Goal: Transaction & Acquisition: Download file/media

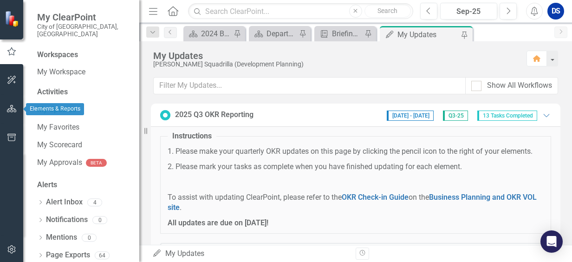
click at [9, 105] on icon "button" at bounding box center [12, 108] width 10 height 7
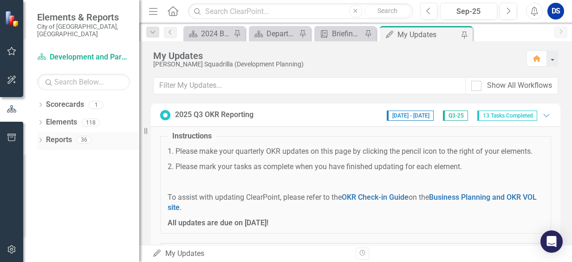
click at [58, 135] on link "Reports" at bounding box center [59, 140] width 26 height 11
click at [41, 138] on icon at bounding box center [40, 140] width 2 height 4
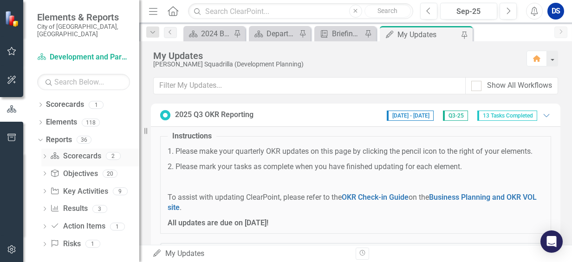
click at [80, 151] on link "Scorecard Scorecards" at bounding box center [75, 156] width 51 height 11
click at [46, 155] on icon "Dropdown" at bounding box center [44, 157] width 7 height 5
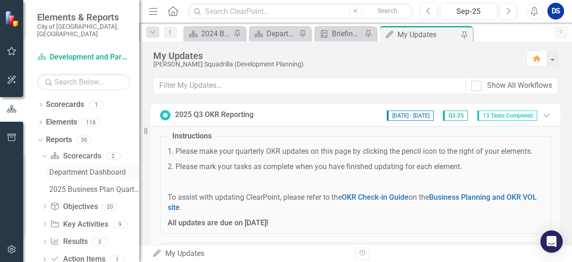
click at [67, 168] on div "Department Dashboard" at bounding box center [94, 172] width 90 height 8
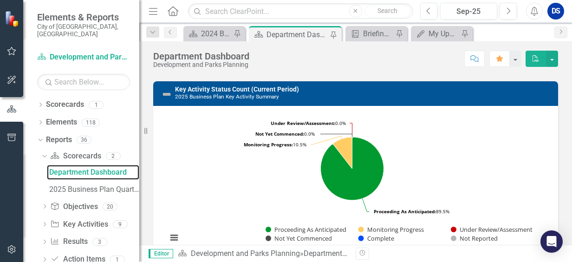
scroll to position [222, 0]
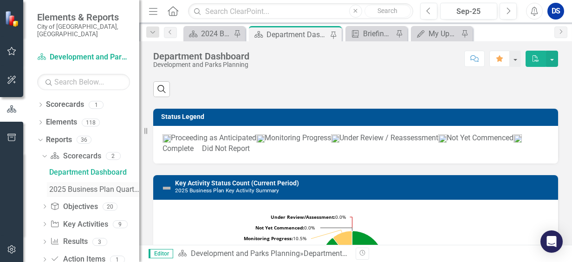
click at [85, 185] on div "2025 Business Plan Quarterly Dashboard" at bounding box center [94, 189] width 90 height 8
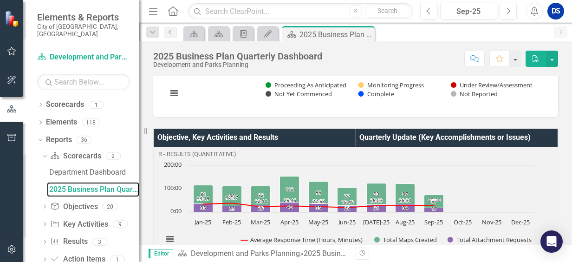
scroll to position [1161, 0]
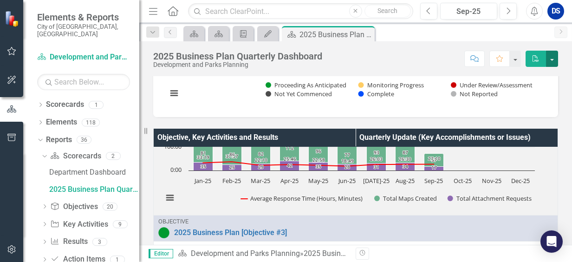
click at [554, 62] on button "button" at bounding box center [552, 59] width 12 height 16
click at [525, 91] on link "PDF Export to PDF" at bounding box center [520, 93] width 75 height 17
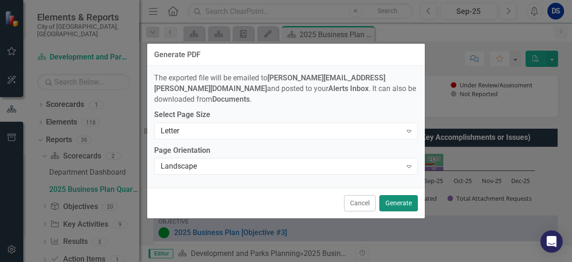
click at [386, 196] on button "Generate" at bounding box center [398, 203] width 39 height 16
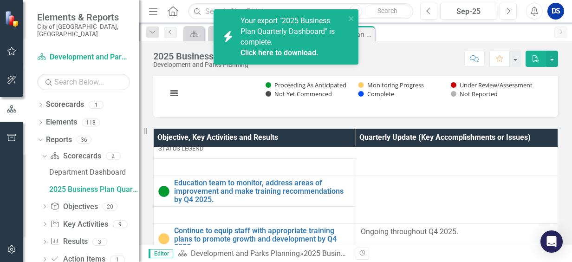
scroll to position [2276, 0]
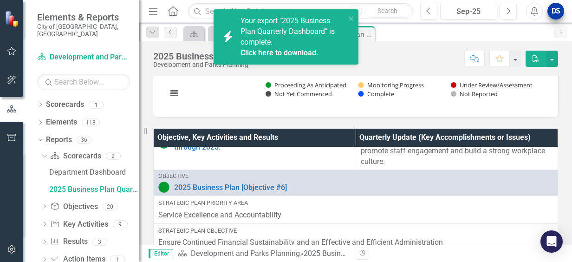
click at [554, 20] on div "Menu Home Search Close Search Previous Sep-25 Next Alerts DS User Edit Profile …" at bounding box center [355, 11] width 433 height 23
click at [553, 13] on div "DS" at bounding box center [556, 11] width 17 height 17
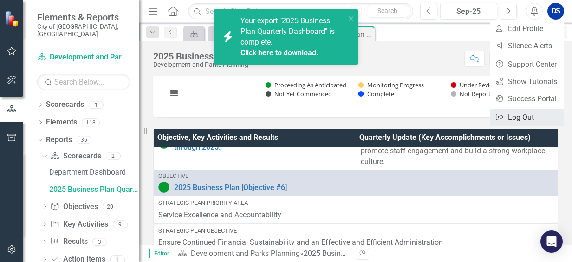
click at [526, 117] on link "Logout Log Out" at bounding box center [526, 117] width 73 height 17
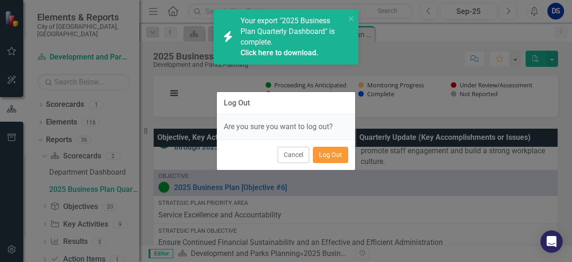
click at [333, 157] on button "Log Out" at bounding box center [330, 155] width 35 height 16
